Goal: Information Seeking & Learning: Learn about a topic

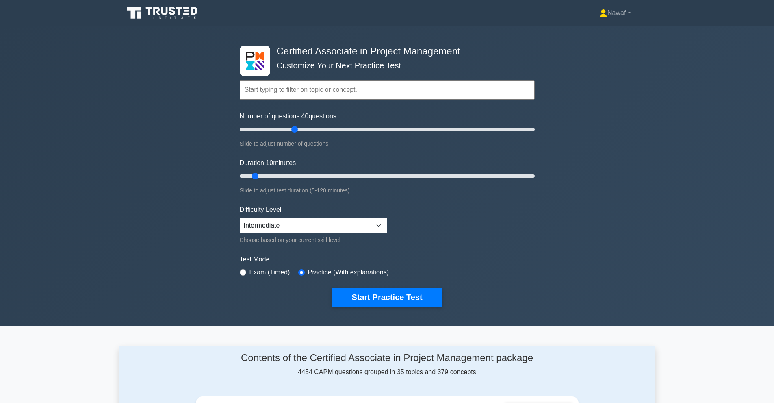
click at [276, 274] on label "Exam (Timed)" at bounding box center [270, 272] width 41 height 10
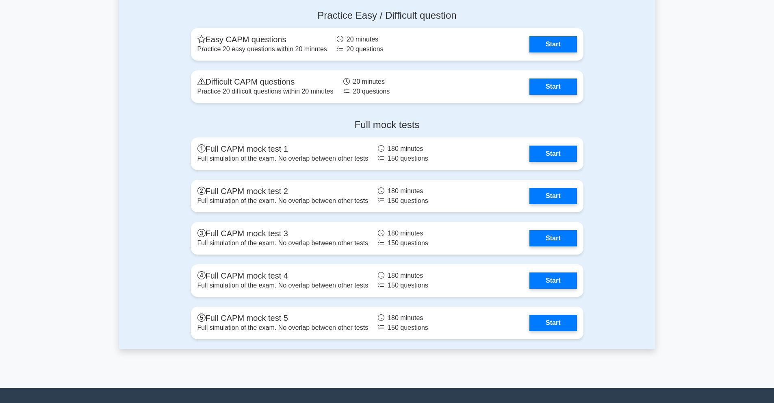
scroll to position [2167, 0]
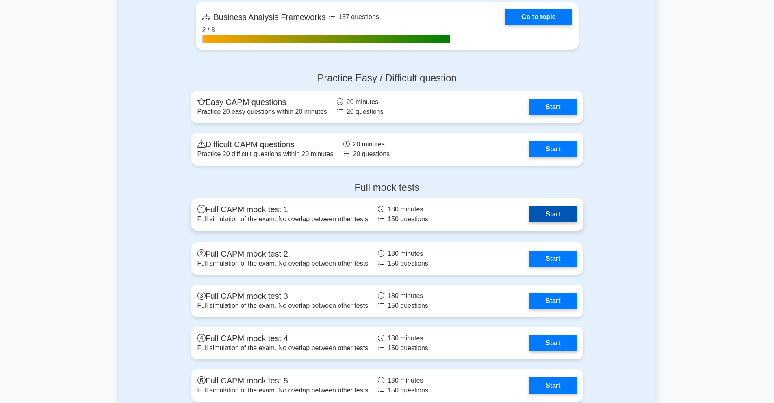
click at [571, 211] on link "Start" at bounding box center [553, 214] width 47 height 16
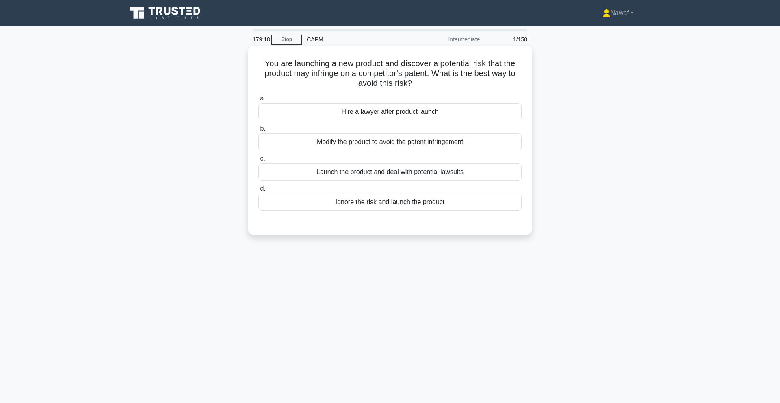
click at [433, 141] on div "Modify the product to avoid the patent infringement" at bounding box center [389, 141] width 263 height 17
click at [258, 131] on input "b. Modify the product to avoid the patent infringement" at bounding box center [258, 128] width 0 height 5
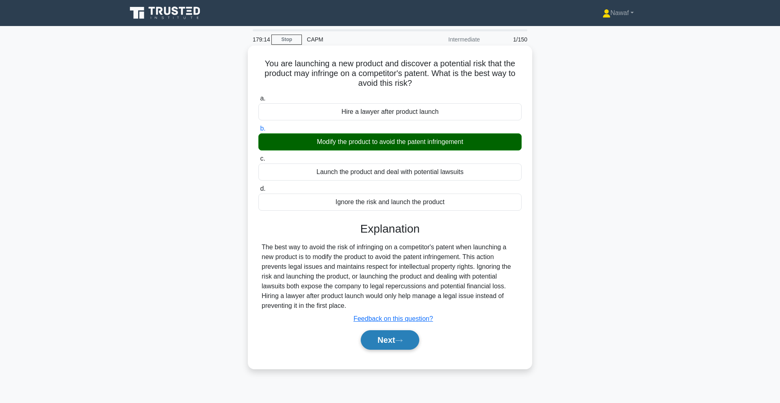
click at [384, 336] on button "Next" at bounding box center [390, 340] width 58 height 20
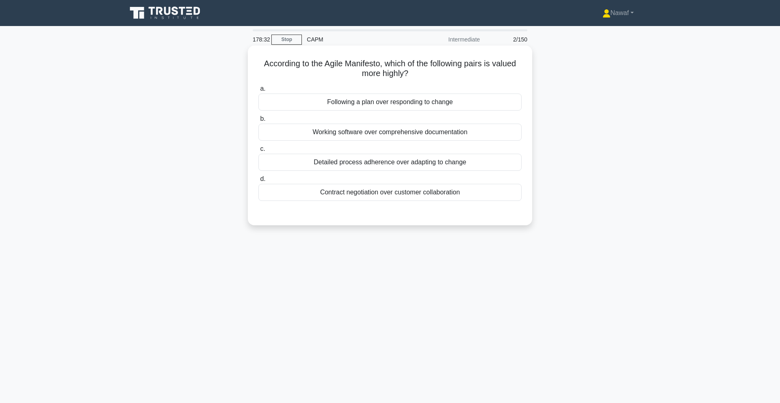
click at [394, 132] on div "Working software over comprehensive documentation" at bounding box center [389, 132] width 263 height 17
click at [258, 122] on input "b. Working software over comprehensive documentation" at bounding box center [258, 118] width 0 height 5
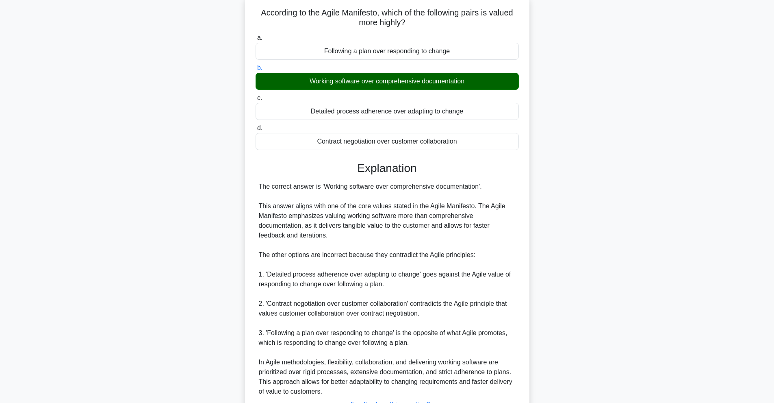
scroll to position [105, 0]
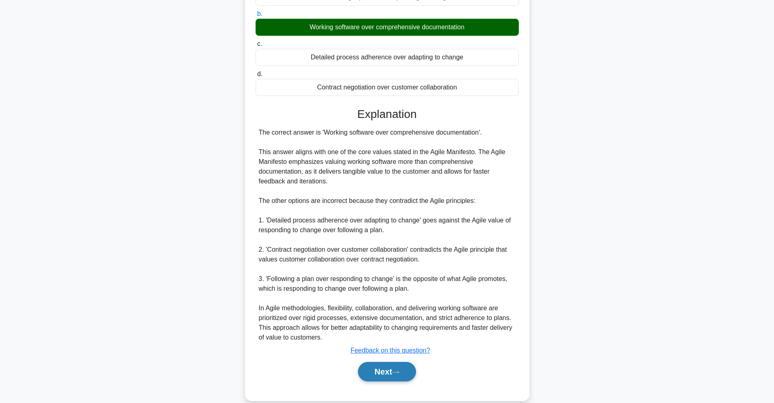
click at [397, 376] on button "Next" at bounding box center [387, 372] width 58 height 20
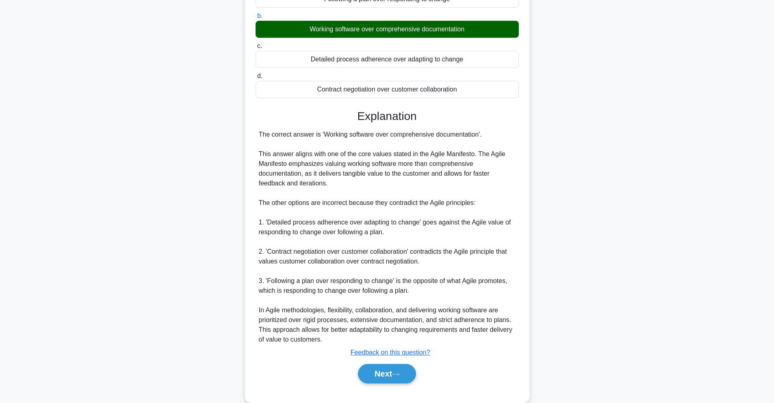
scroll to position [0, 0]
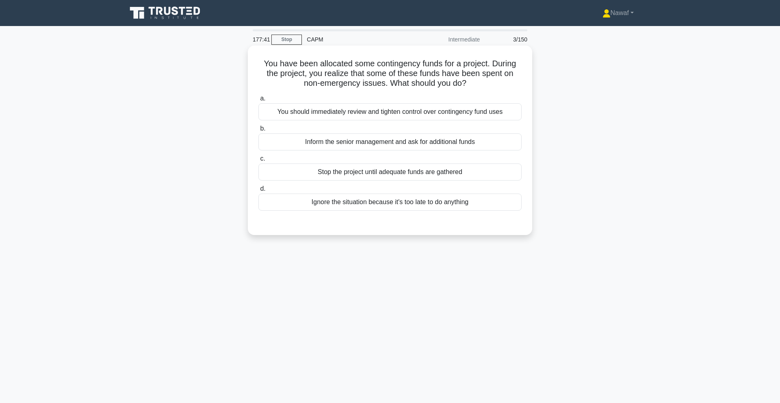
click at [408, 139] on div "Inform the senior management and ask for additional funds" at bounding box center [389, 141] width 263 height 17
click at [258, 131] on input "b. Inform the senior management and ask for additional funds" at bounding box center [258, 128] width 0 height 5
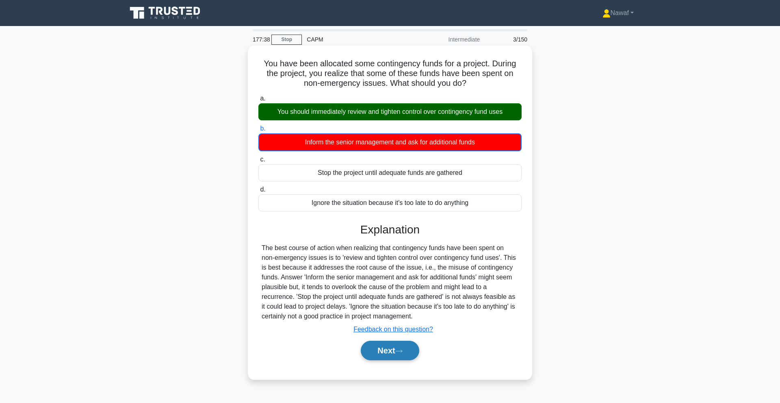
click at [393, 347] on button "Next" at bounding box center [390, 351] width 58 height 20
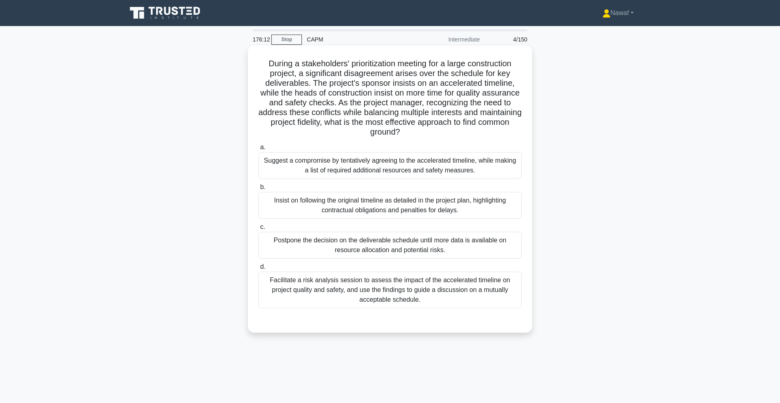
click at [381, 167] on div "Suggest a compromise by tentatively agreeing to the accelerated timeline, while…" at bounding box center [389, 165] width 263 height 27
click at [258, 150] on input "a. Suggest a compromise by tentatively agreeing to the accelerated timeline, wh…" at bounding box center [258, 147] width 0 height 5
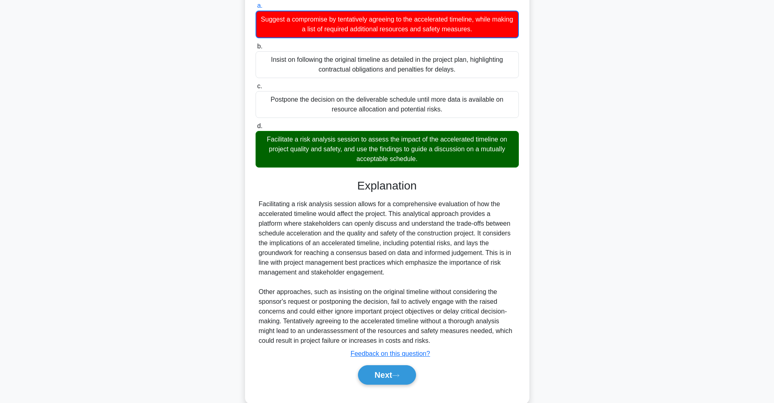
scroll to position [144, 0]
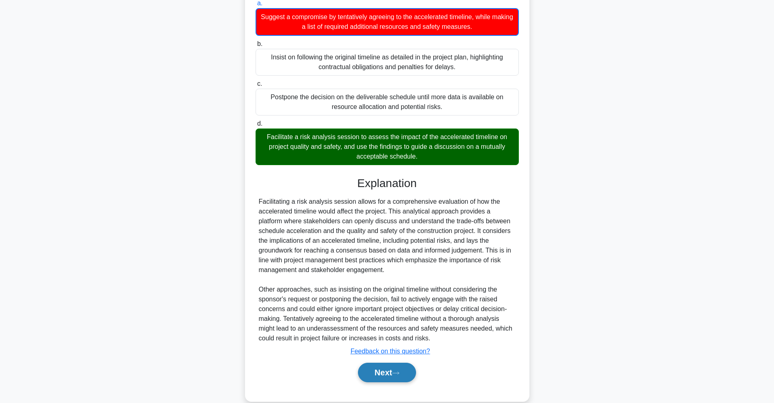
click at [381, 363] on button "Next" at bounding box center [387, 373] width 58 height 20
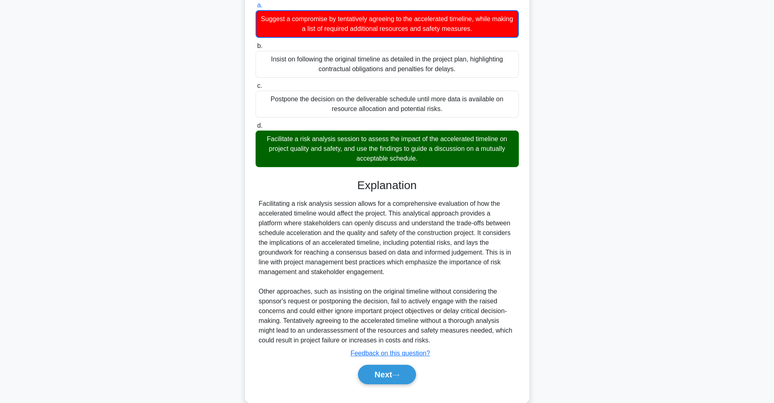
scroll to position [0, 0]
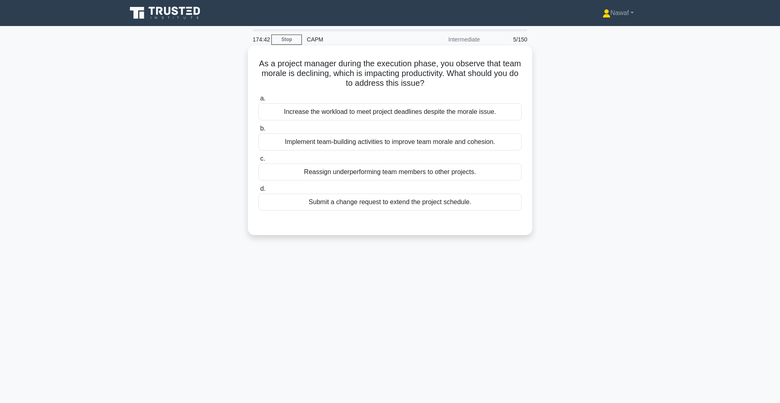
click at [327, 135] on div "Implement team-building activities to improve team morale and cohesion." at bounding box center [389, 141] width 263 height 17
click at [258, 131] on input "b. Implement team-building activities to improve team morale and cohesion." at bounding box center [258, 128] width 0 height 5
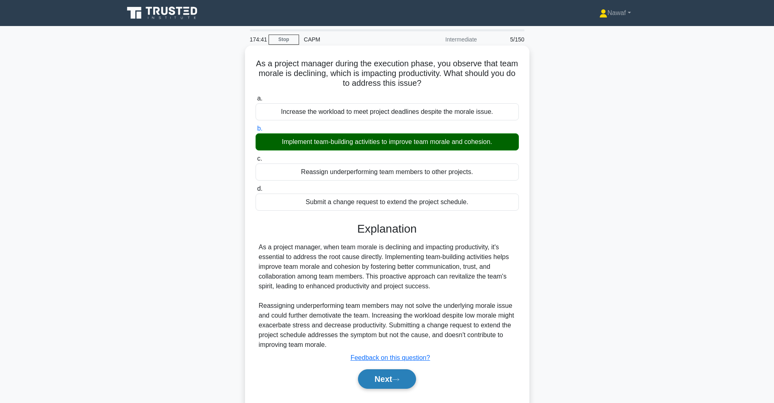
click at [386, 371] on button "Next" at bounding box center [387, 379] width 58 height 20
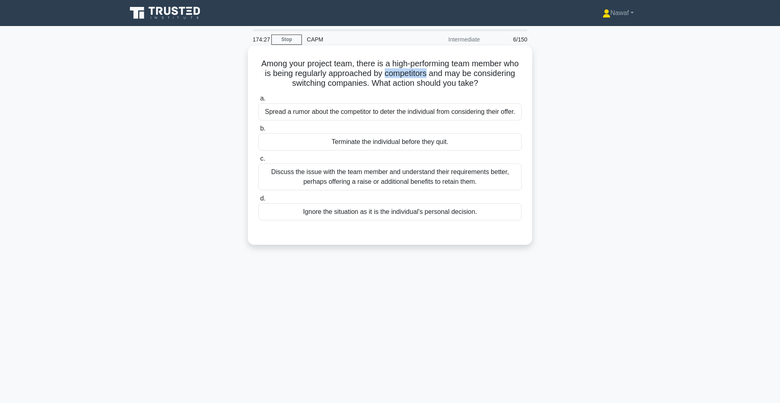
drag, startPoint x: 421, startPoint y: 74, endPoint x: 461, endPoint y: 72, distance: 40.3
click at [461, 72] on h5 "Among your project team, there is a high-performing team member who is being re…" at bounding box center [390, 74] width 265 height 30
click at [462, 67] on h5 "Among your project team, there is a high-performing team member who is being re…" at bounding box center [390, 74] width 265 height 30
click at [420, 188] on div "Discuss the issue with the team member and understand their requirements better…" at bounding box center [389, 176] width 263 height 27
click at [258, 161] on input "c. Discuss the issue with the team member and understand their requirements bet…" at bounding box center [258, 158] width 0 height 5
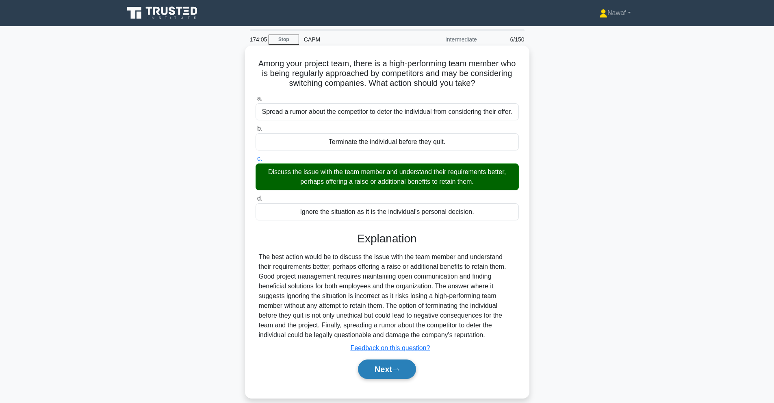
click at [386, 376] on button "Next" at bounding box center [387, 369] width 58 height 20
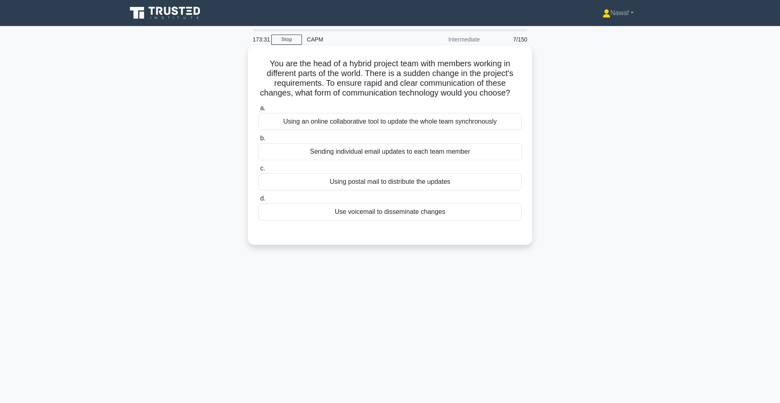
click at [373, 128] on div "Using an online collaborative tool to update the whole team synchronously" at bounding box center [389, 121] width 263 height 17
click at [258, 111] on input "a. Using an online collaborative tool to update the whole team synchronously" at bounding box center [258, 108] width 0 height 5
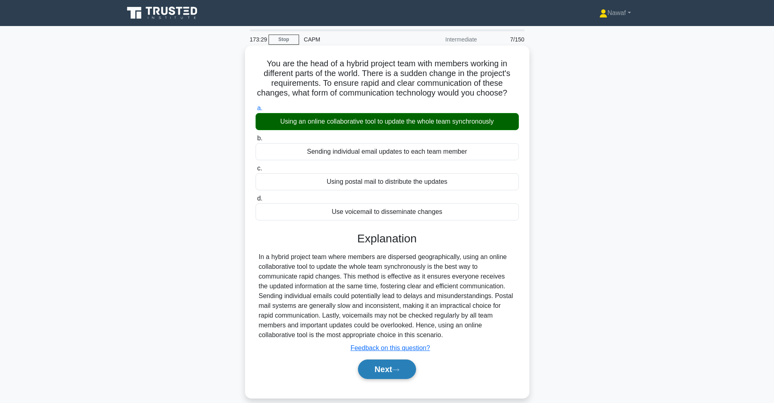
click at [386, 374] on button "Next" at bounding box center [387, 369] width 58 height 20
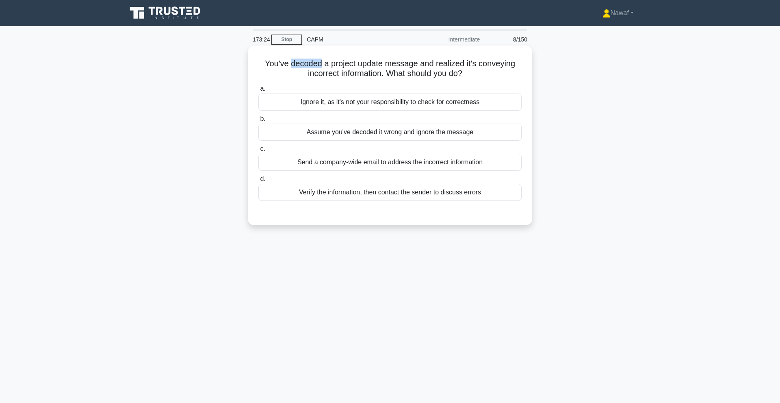
drag, startPoint x: 289, startPoint y: 62, endPoint x: 320, endPoint y: 61, distance: 30.5
click at [320, 61] on h5 "You've decoded a project update message and realized it's conveying incorrect i…" at bounding box center [390, 69] width 265 height 20
click at [330, 66] on h5 "You've decoded a project update message and realized it's conveying incorrect i…" at bounding box center [390, 69] width 265 height 20
drag, startPoint x: 264, startPoint y: 57, endPoint x: 468, endPoint y: 70, distance: 204.4
click at [468, 70] on h5 "You've decoded a project update message and realized it's conveying incorrect i…" at bounding box center [390, 69] width 265 height 20
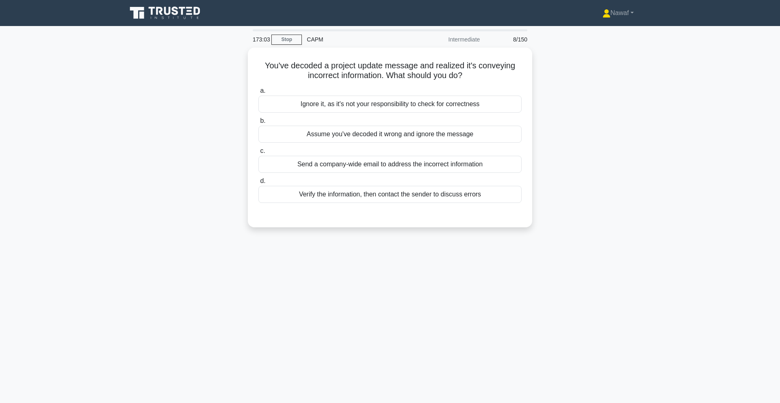
click at [142, 86] on div "You've decoded a project update message and realized it's conveying incorrect i…" at bounding box center [390, 142] width 536 height 189
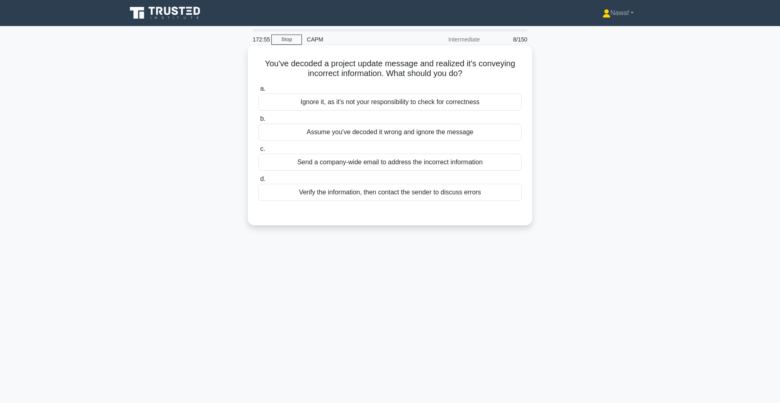
click at [421, 191] on div "Verify the information, then contact the sender to discuss errors" at bounding box center [389, 192] width 263 height 17
click at [258, 182] on input "d. Verify the information, then contact the sender to discuss errors" at bounding box center [258, 178] width 0 height 5
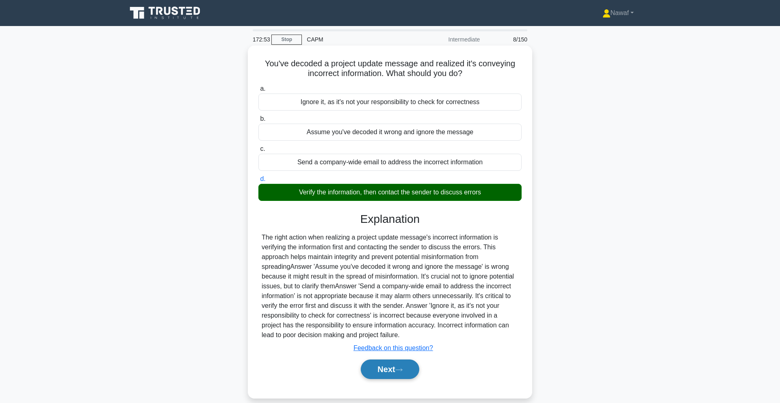
click at [382, 370] on button "Next" at bounding box center [390, 369] width 58 height 20
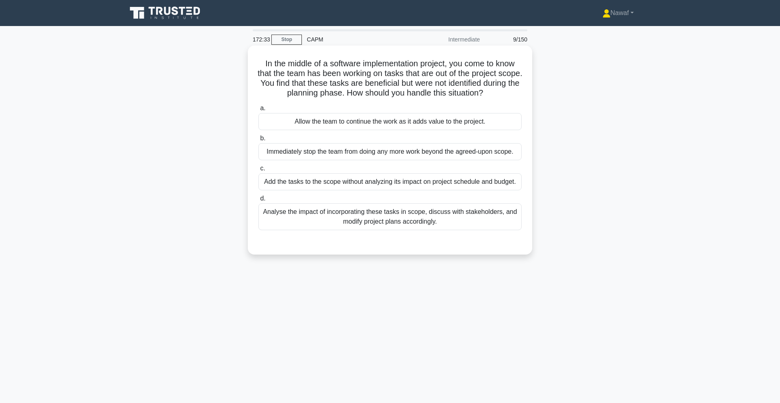
click at [293, 214] on div "Analyse the impact of incorporating these tasks in scope, discuss with stakehol…" at bounding box center [389, 216] width 263 height 27
click at [258, 201] on input "d. Analyse the impact of incorporating these tasks in scope, discuss with stake…" at bounding box center [258, 198] width 0 height 5
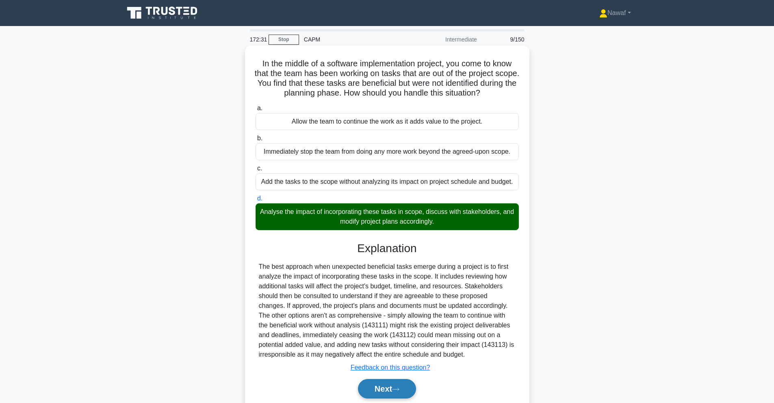
click at [385, 391] on button "Next" at bounding box center [387, 389] width 58 height 20
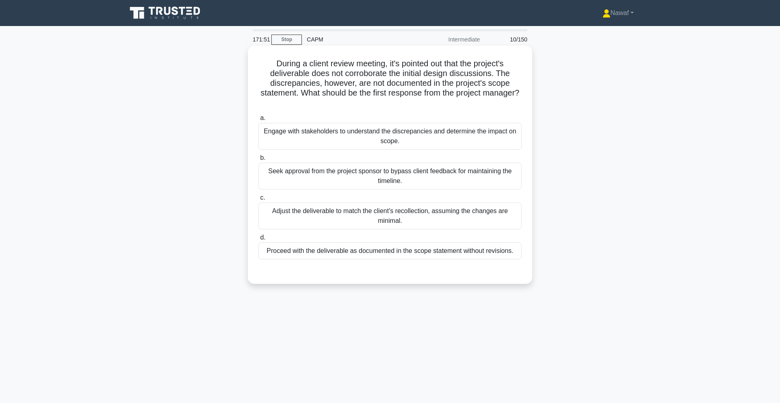
click at [428, 135] on div "Engage with stakeholders to understand the discrepancies and determine the impa…" at bounding box center [389, 136] width 263 height 27
click at [258, 121] on input "a. Engage with stakeholders to understand the discrepancies and determine the i…" at bounding box center [258, 117] width 0 height 5
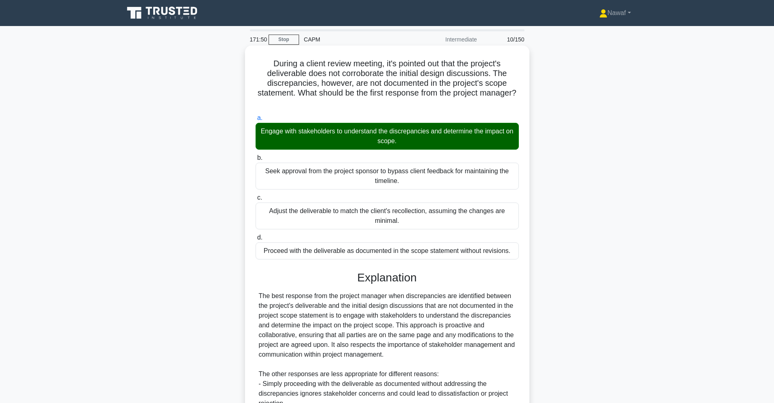
scroll to position [124, 0]
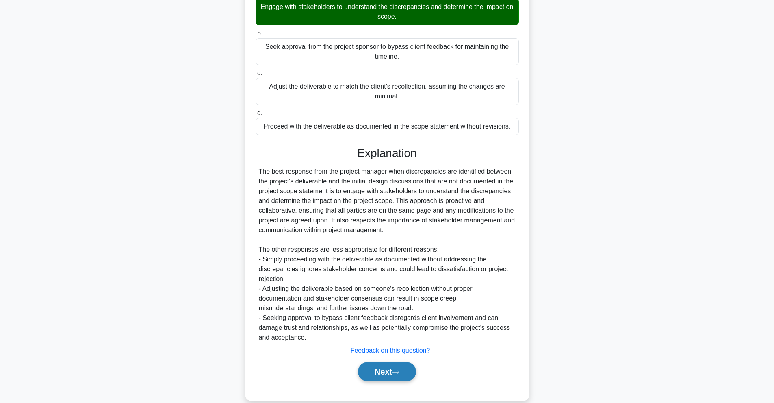
click at [375, 367] on button "Next" at bounding box center [387, 372] width 58 height 20
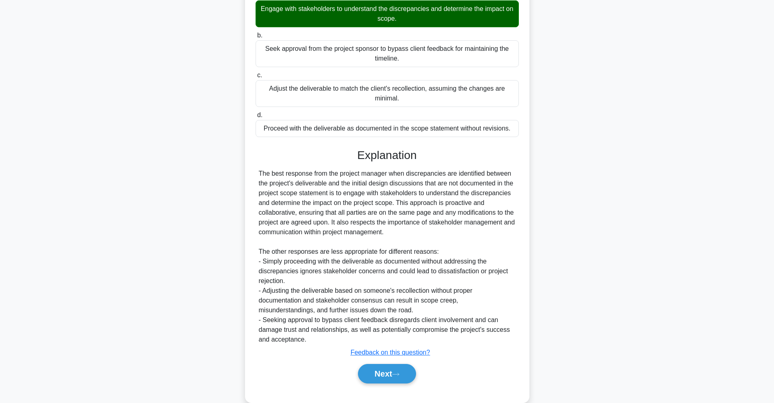
scroll to position [0, 0]
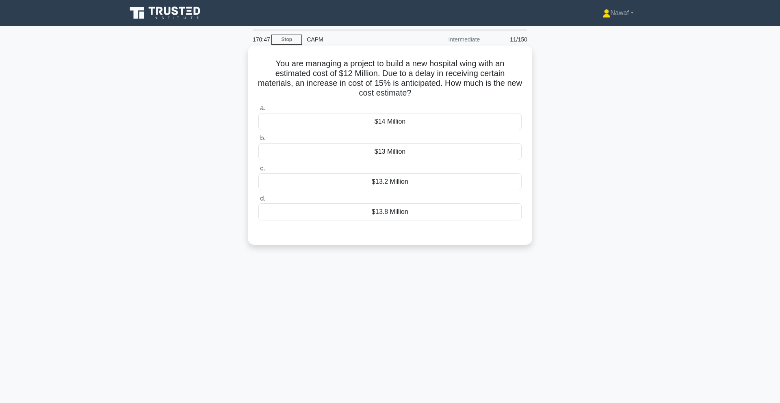
click at [385, 211] on div "$13.8 Million" at bounding box center [389, 211] width 263 height 17
click at [258, 201] on input "d. $13.8 Million" at bounding box center [258, 198] width 0 height 5
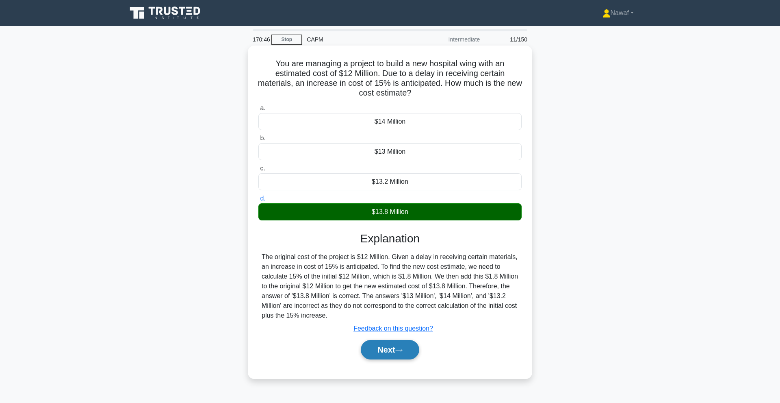
click at [381, 342] on button "Next" at bounding box center [390, 350] width 58 height 20
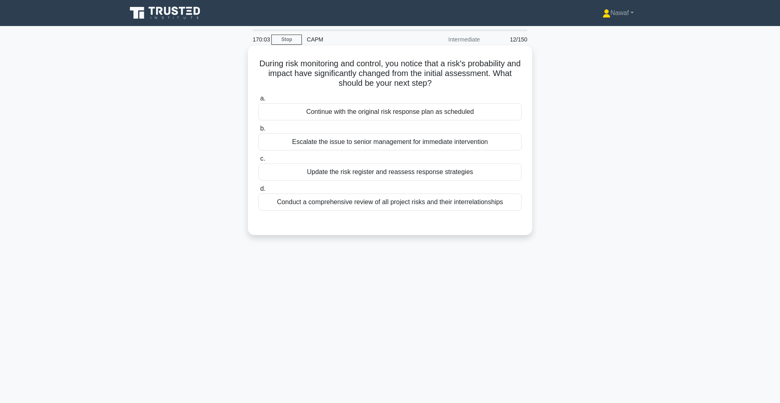
click at [405, 170] on div "Update the risk register and reassess response strategies" at bounding box center [389, 171] width 263 height 17
click at [258, 161] on input "c. Update the risk register and reassess response strategies" at bounding box center [258, 158] width 0 height 5
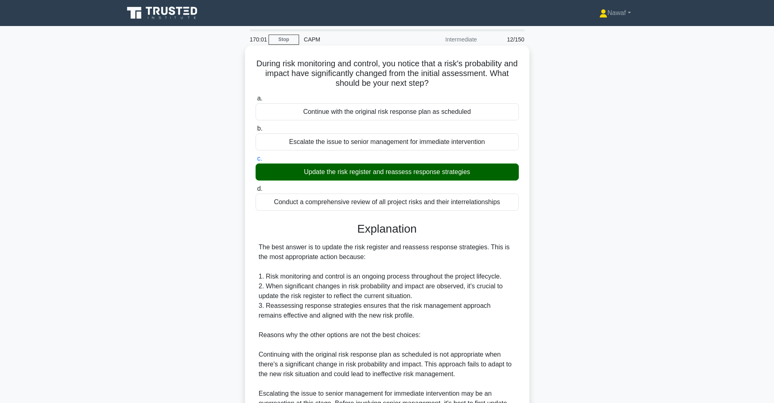
scroll to position [135, 0]
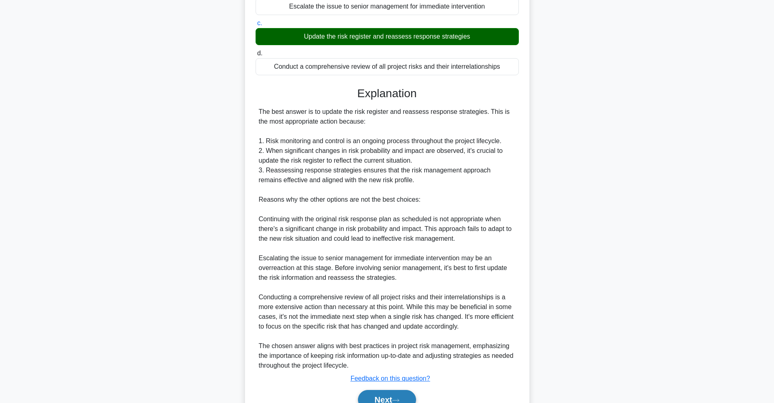
click at [380, 390] on button "Next" at bounding box center [387, 400] width 58 height 20
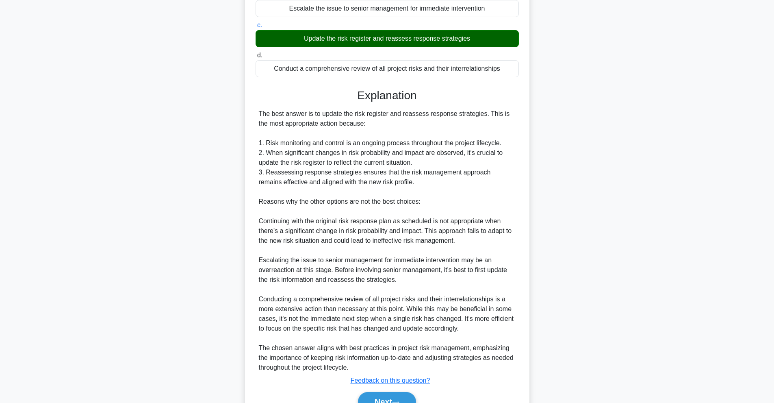
scroll to position [0, 0]
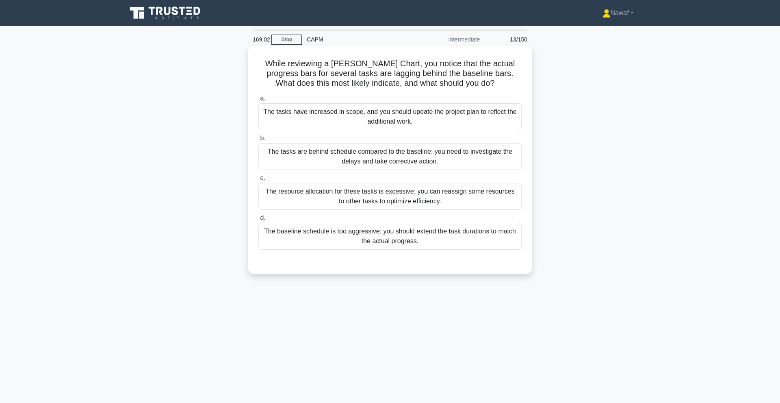
click at [416, 191] on div "The resource allocation for these tasks is excessive; you can reassign some res…" at bounding box center [389, 196] width 263 height 27
click at [258, 181] on input "c. The resource allocation for these tasks is excessive; you can reassign some …" at bounding box center [258, 178] width 0 height 5
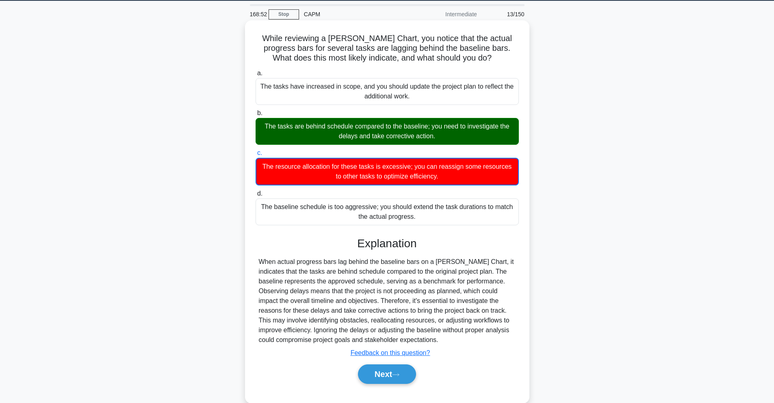
scroll to position [27, 0]
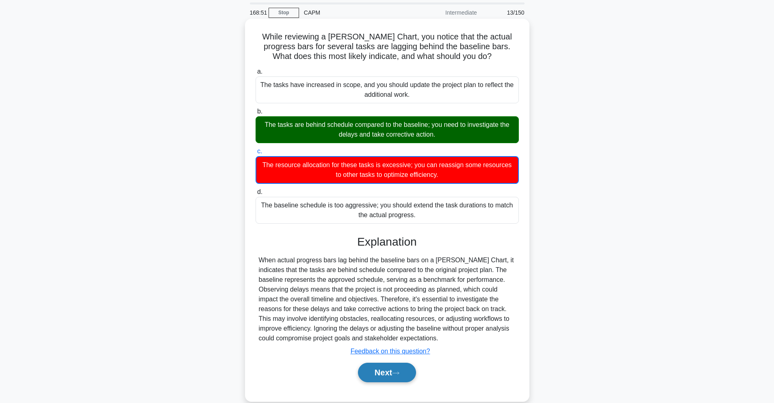
click at [393, 366] on button "Next" at bounding box center [387, 373] width 58 height 20
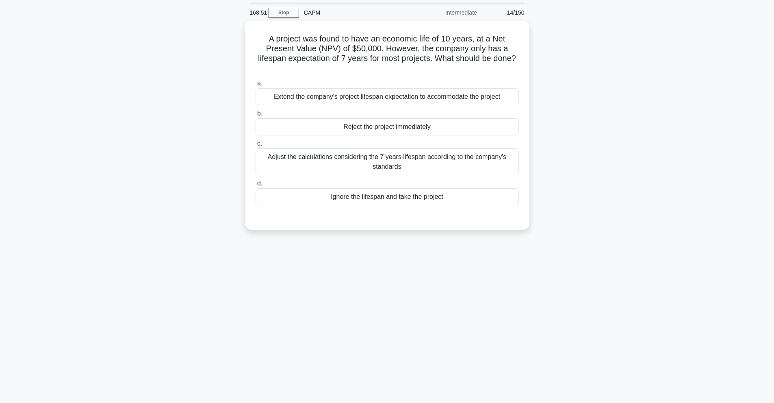
scroll to position [0, 0]
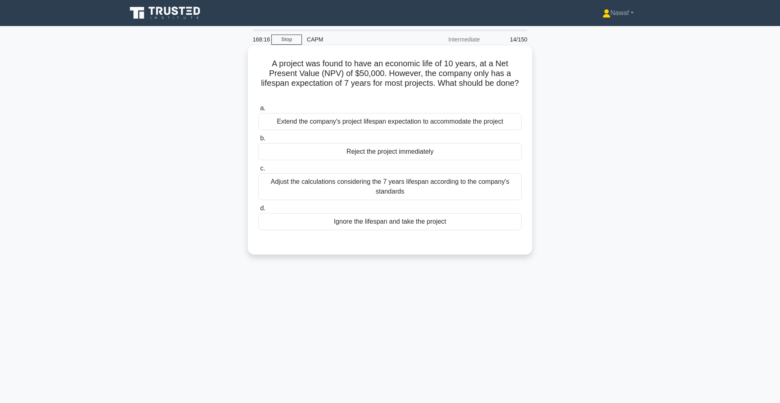
click at [439, 189] on div "Adjust the calculations considering the 7 years lifespan according to the compa…" at bounding box center [389, 186] width 263 height 27
click at [258, 171] on input "c. Adjust the calculations considering the 7 years lifespan according to the co…" at bounding box center [258, 168] width 0 height 5
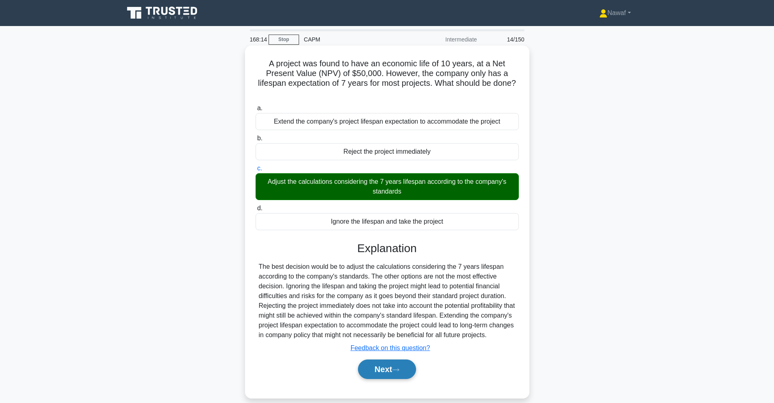
click at [388, 371] on button "Next" at bounding box center [387, 369] width 58 height 20
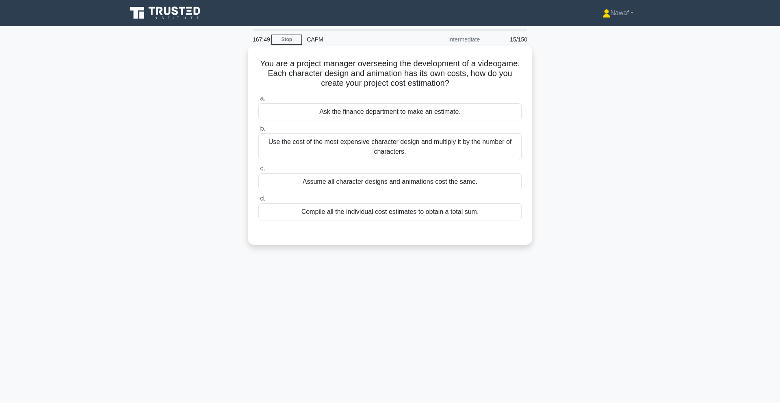
click at [455, 213] on div "Compile all the individual cost estimates to obtain a total sum." at bounding box center [389, 211] width 263 height 17
click at [258, 201] on input "d. Compile all the individual cost estimates to obtain a total sum." at bounding box center [258, 198] width 0 height 5
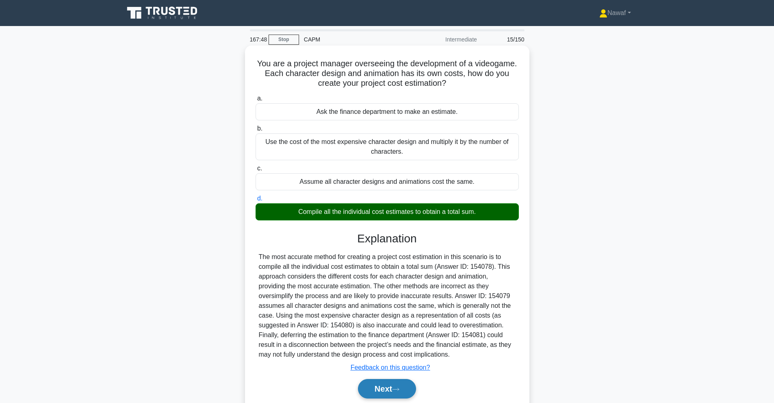
click at [388, 380] on button "Next" at bounding box center [387, 389] width 58 height 20
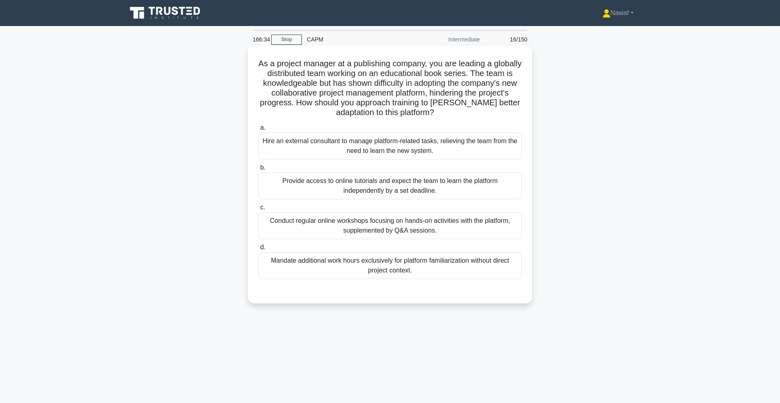
click at [496, 224] on div "Conduct regular online workshops focusing on hands-on activities with the platf…" at bounding box center [389, 225] width 263 height 27
click at [258, 210] on input "c. Conduct regular online workshops focusing on hands-on activities with the pl…" at bounding box center [258, 207] width 0 height 5
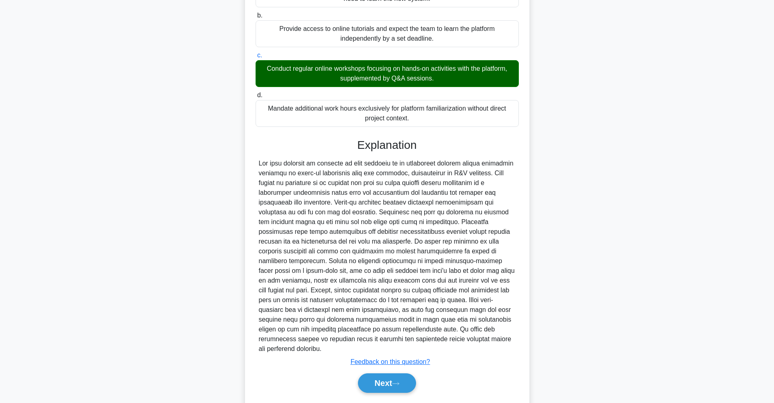
scroll to position [154, 0]
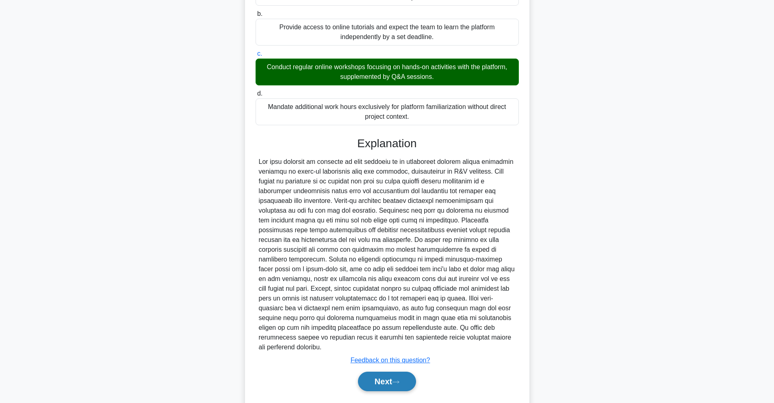
click at [384, 371] on button "Next" at bounding box center [387, 381] width 58 height 20
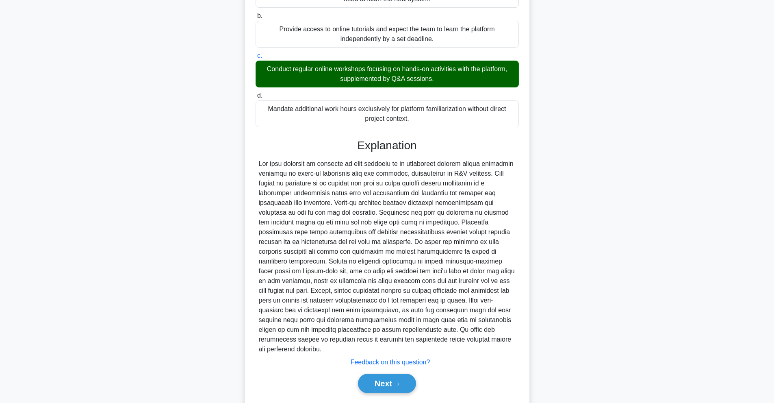
scroll to position [0, 0]
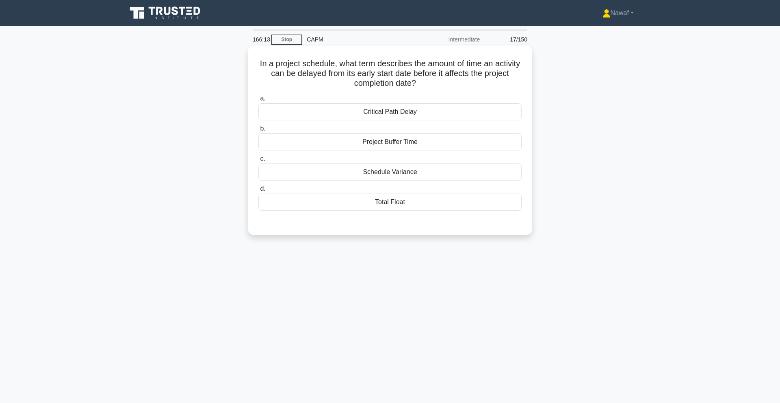
click at [369, 195] on div "Total Float" at bounding box center [389, 201] width 263 height 17
click at [258, 191] on input "d. Total Float" at bounding box center [258, 188] width 0 height 5
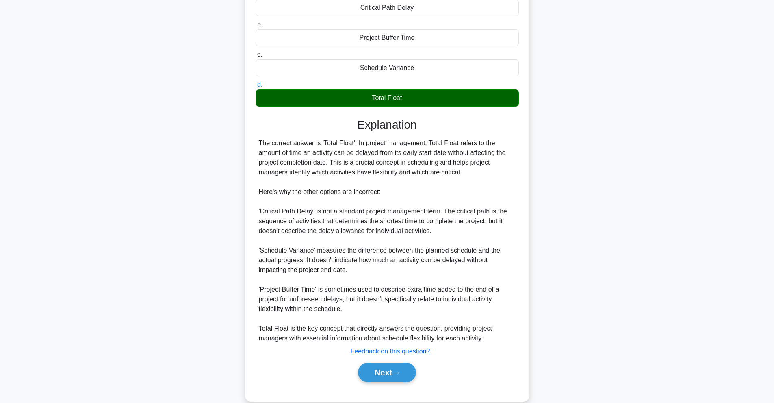
scroll to position [105, 0]
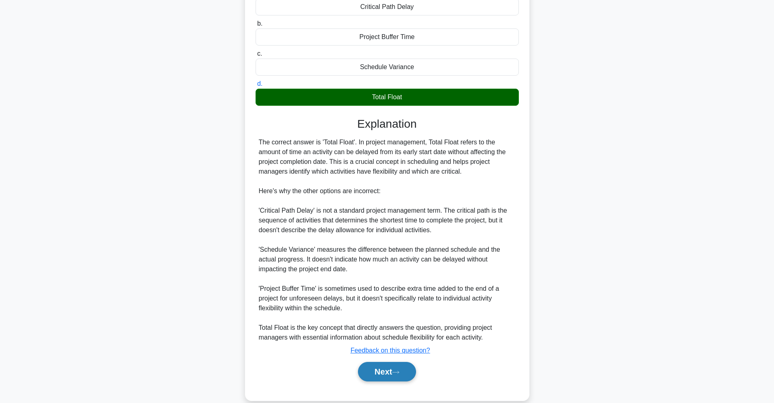
click at [391, 371] on button "Next" at bounding box center [387, 372] width 58 height 20
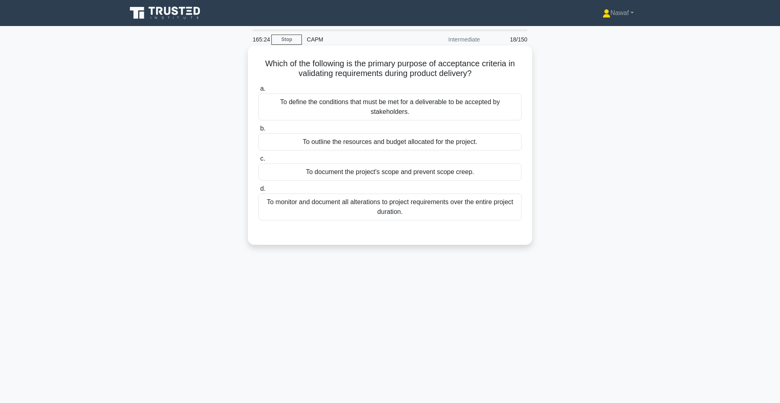
click at [453, 108] on div "To define the conditions that must be met for a deliverable to be accepted by s…" at bounding box center [389, 106] width 263 height 27
click at [258, 91] on input "a. To define the conditions that must be met for a deliverable to be accepted b…" at bounding box center [258, 88] width 0 height 5
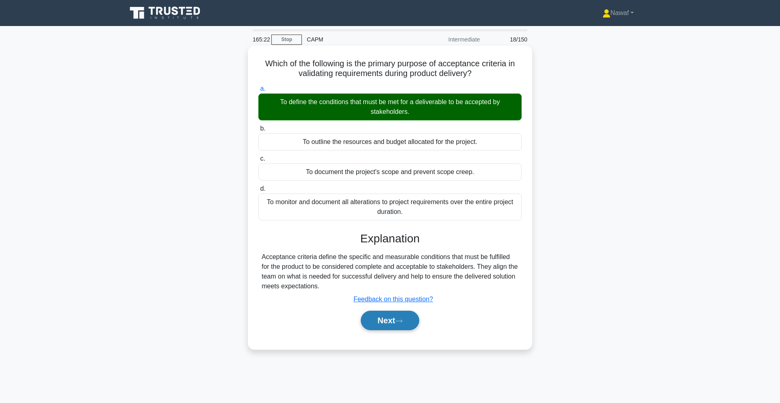
click at [383, 318] on button "Next" at bounding box center [390, 320] width 58 height 20
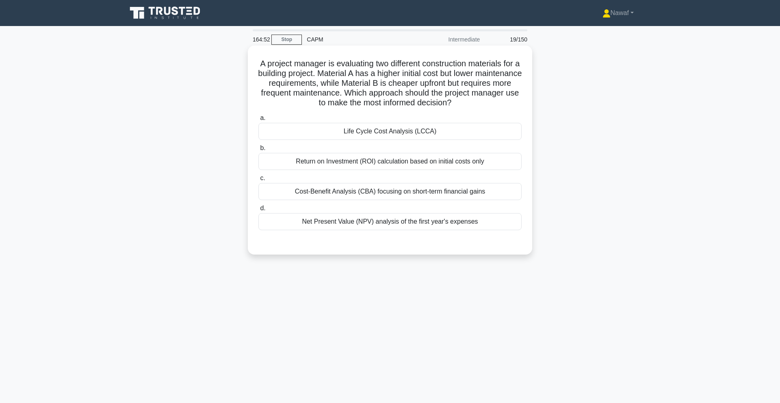
click at [446, 126] on div "Life Cycle Cost Analysis (LCCA)" at bounding box center [389, 131] width 263 height 17
click at [258, 121] on input "a. Life Cycle Cost Analysis (LCCA)" at bounding box center [258, 117] width 0 height 5
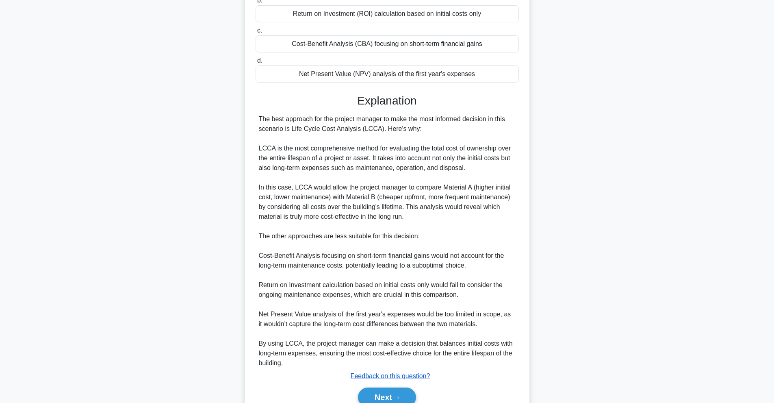
scroll to position [173, 0]
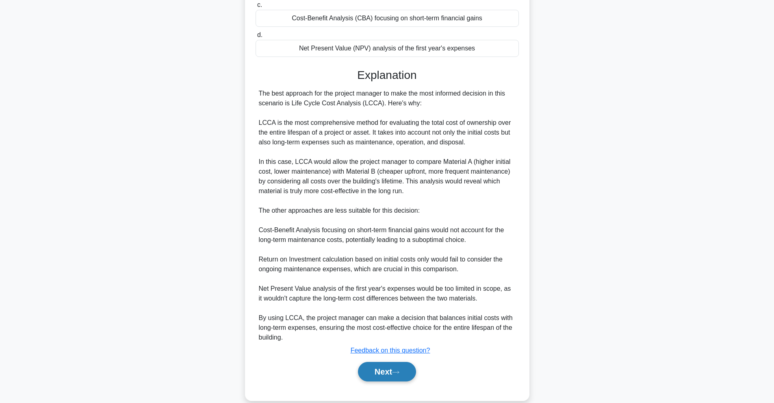
click at [380, 366] on button "Next" at bounding box center [387, 372] width 58 height 20
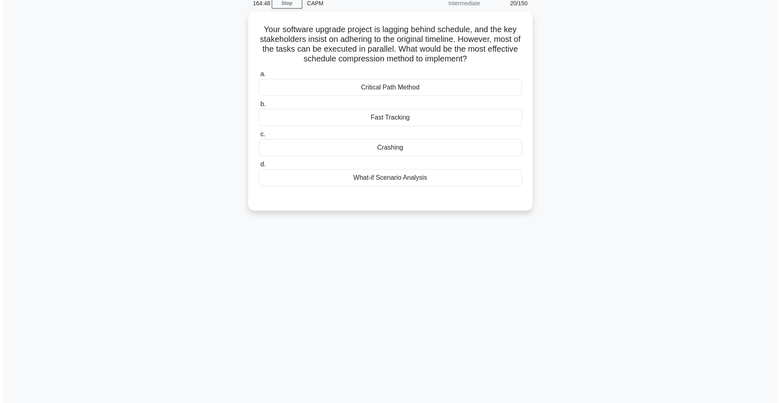
scroll to position [0, 0]
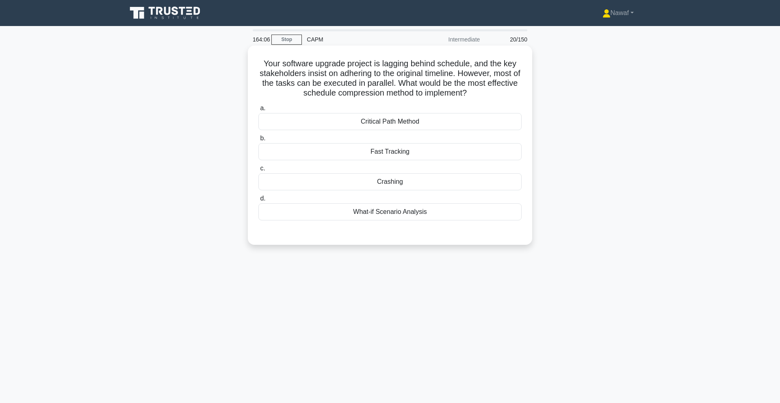
click at [404, 115] on div "Critical Path Method" at bounding box center [389, 121] width 263 height 17
click at [258, 111] on input "a. Critical Path Method" at bounding box center [258, 108] width 0 height 5
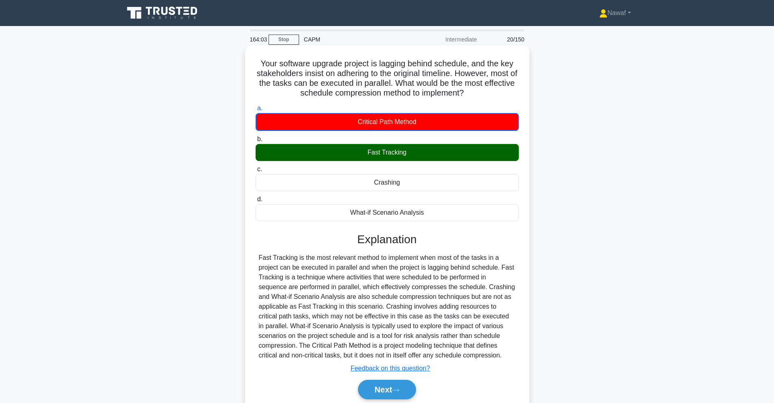
click at [371, 150] on div "Fast Tracking" at bounding box center [387, 152] width 263 height 17
click at [256, 142] on input "b. Fast Tracking" at bounding box center [256, 139] width 0 height 5
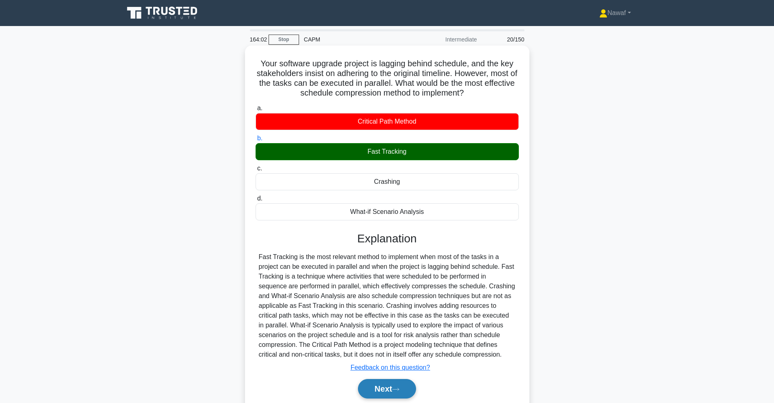
click at [380, 389] on button "Next" at bounding box center [387, 389] width 58 height 20
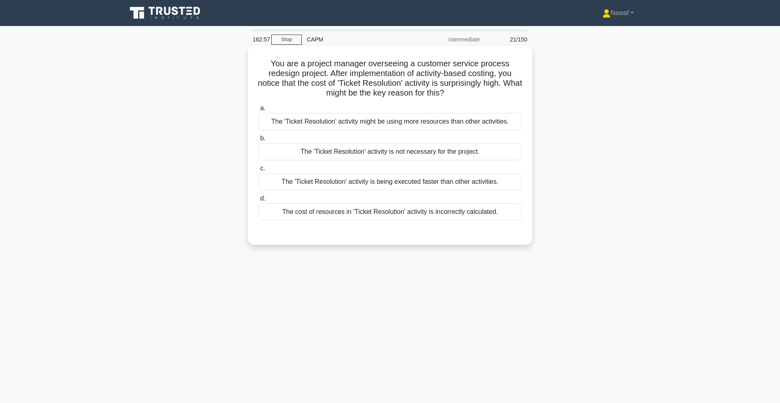
click at [422, 210] on div "The cost of resources in 'Ticket Resolution' activity is incorrectly calculated." at bounding box center [389, 211] width 263 height 17
click at [258, 201] on input "d. The cost of resources in 'Ticket Resolution' activity is incorrectly calcula…" at bounding box center [258, 198] width 0 height 5
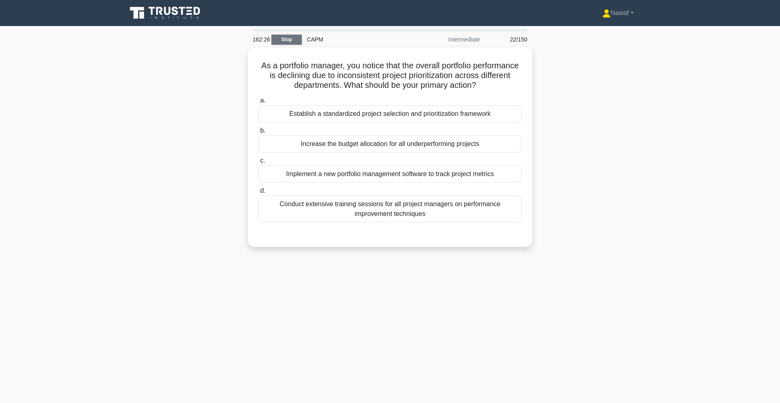
click at [285, 36] on link "Stop" at bounding box center [286, 40] width 30 height 10
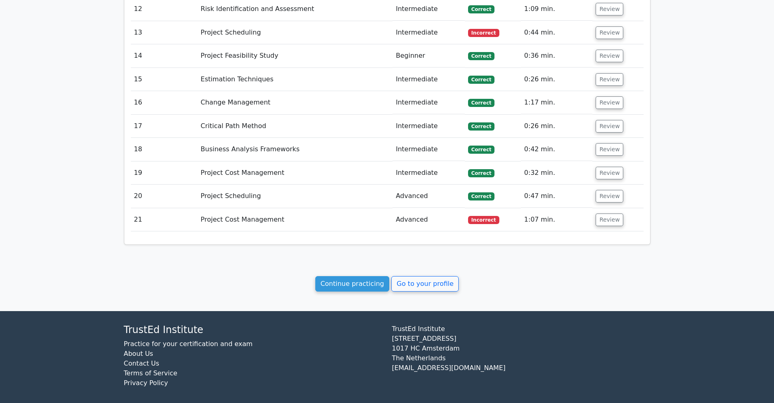
scroll to position [1238, 0]
